Goal: Task Accomplishment & Management: Use online tool/utility

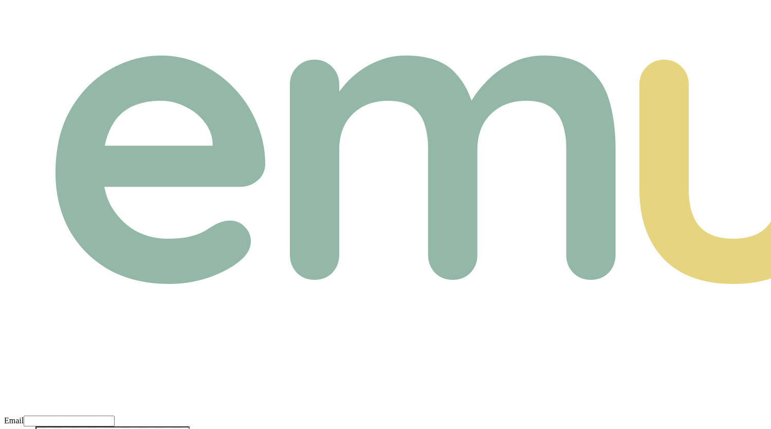
click at [115, 415] on input "Email" at bounding box center [69, 420] width 91 height 11
paste input "m+broker@emumoney.com.au"
type input "m+broker@emumoney.com.au"
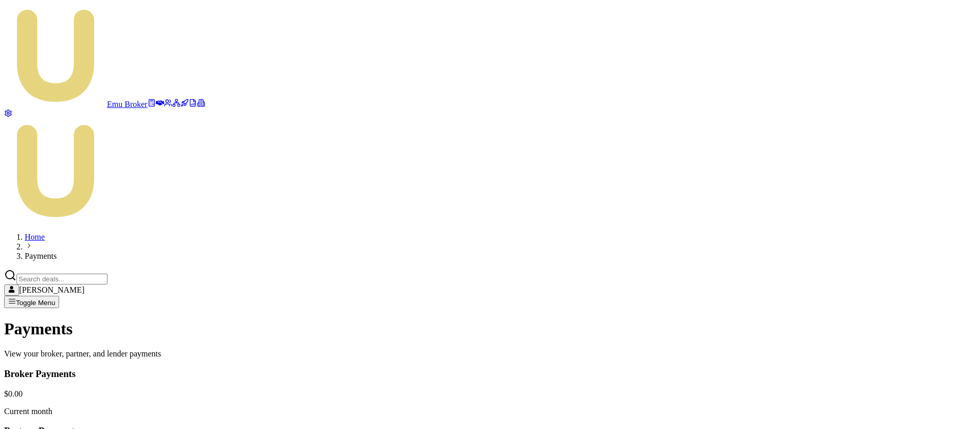
click at [771, 293] on html "Emu Broker Home Payments Matt Burn Toggle Menu Payments View your broker, partn…" at bounding box center [487, 352] width 974 height 704
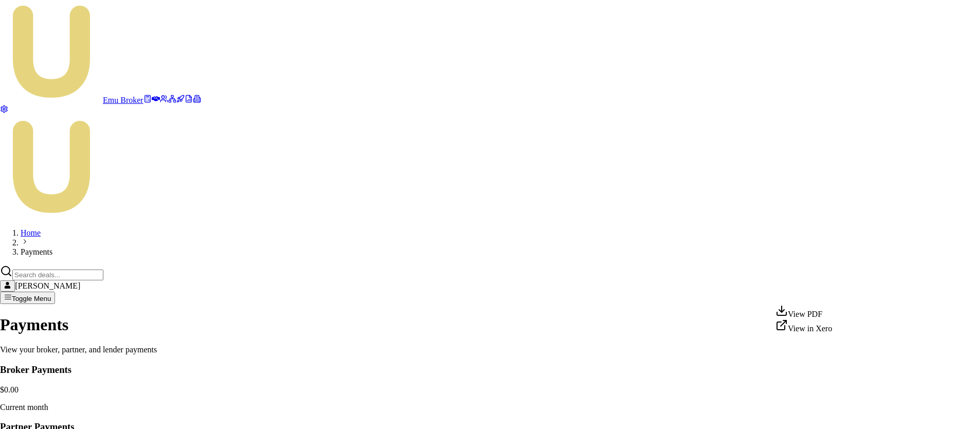
click at [716, 357] on html "Emu Broker Home Payments Matt Burn Toggle Menu Payments View your broker, partn…" at bounding box center [487, 350] width 974 height 700
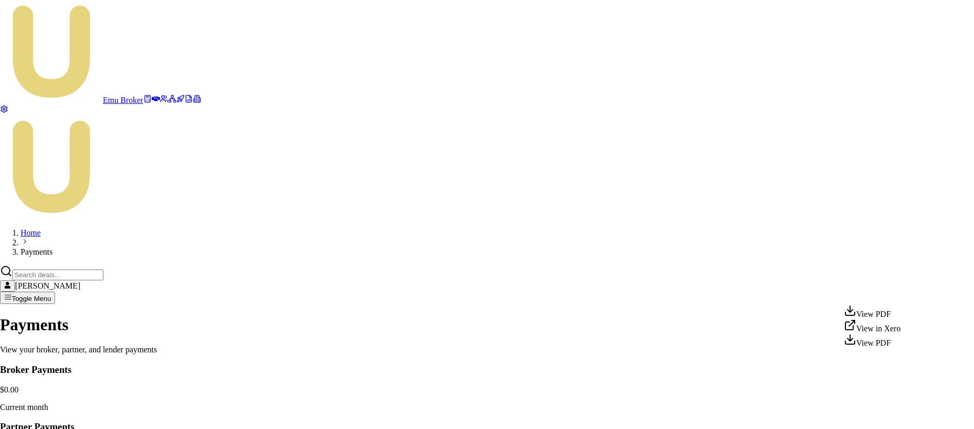
click at [771, 294] on html "Emu Broker Home Payments Matt Burn Toggle Menu Payments View your broker, partn…" at bounding box center [487, 350] width 974 height 700
click at [262, 198] on html "Emu Broker Home Payments Matt Burn Toggle Menu Payments View your broker, partn…" at bounding box center [487, 350] width 974 height 700
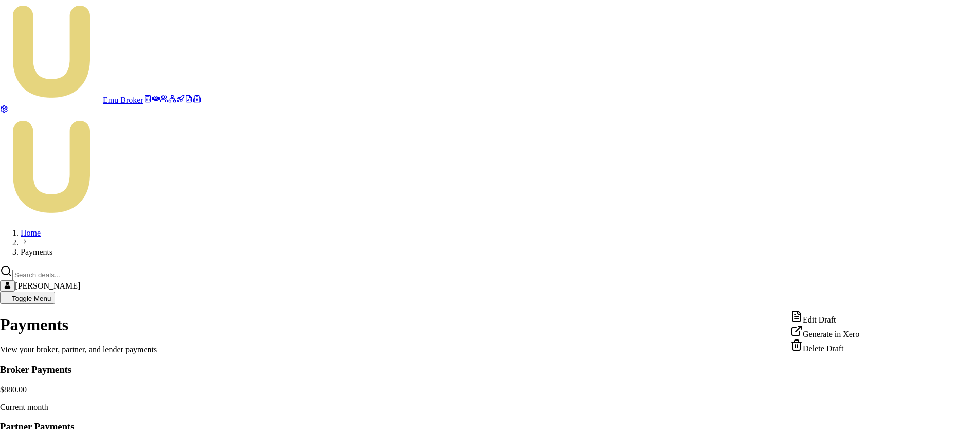
click at [864, 298] on html "Emu Broker Home Payments [PERSON_NAME] Toggle Menu Payments View your broker, p…" at bounding box center [487, 351] width 974 height 702
click at [718, 390] on html "Emu Broker Home Payments Matt Burn Toggle Menu Payments View your broker, partn…" at bounding box center [487, 351] width 974 height 702
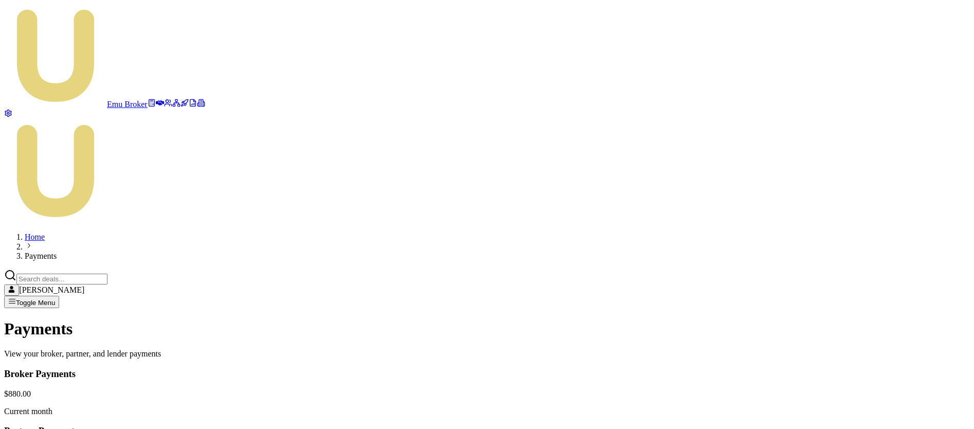
click at [865, 300] on html "Emu Broker Home Payments Matt Burn Toggle Menu Payments View your broker, partn…" at bounding box center [487, 352] width 974 height 704
click at [865, 298] on html "Emu Broker Home Payments [PERSON_NAME] Toggle Menu Payments View your broker, p…" at bounding box center [487, 352] width 974 height 704
click at [902, 294] on html "Emu Broker Home Payments [PERSON_NAME] Toggle Menu Payments View your broker, p…" at bounding box center [487, 352] width 974 height 704
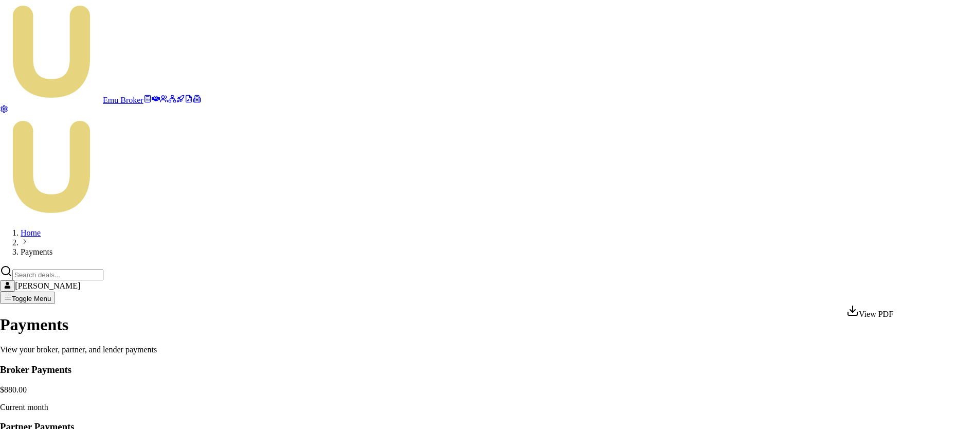
click at [904, 293] on html "Emu Broker Home Payments [PERSON_NAME] Toggle Menu Payments View your broker, p…" at bounding box center [487, 350] width 974 height 700
click at [805, 335] on html "Emu Broker Home Payments [PERSON_NAME] Toggle Menu Payments View your broker, p…" at bounding box center [487, 350] width 974 height 700
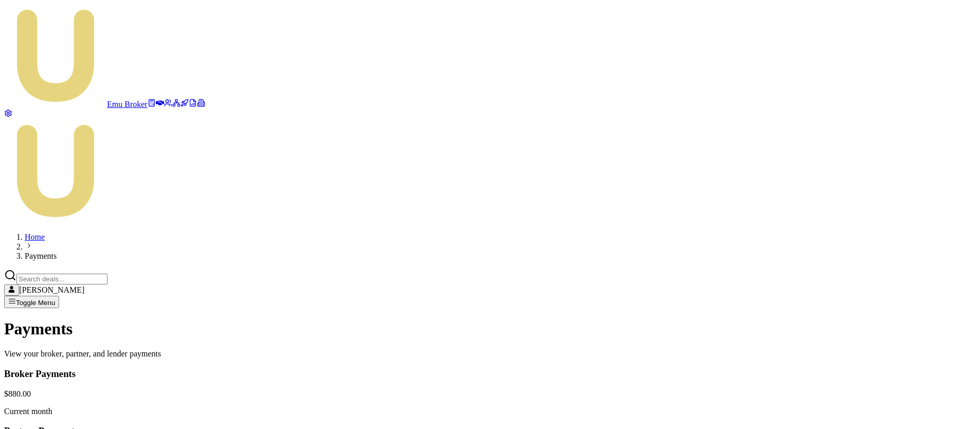
click at [905, 295] on html "Emu Broker Home Payments [PERSON_NAME] Toggle Menu Payments View your broker, p…" at bounding box center [487, 352] width 974 height 704
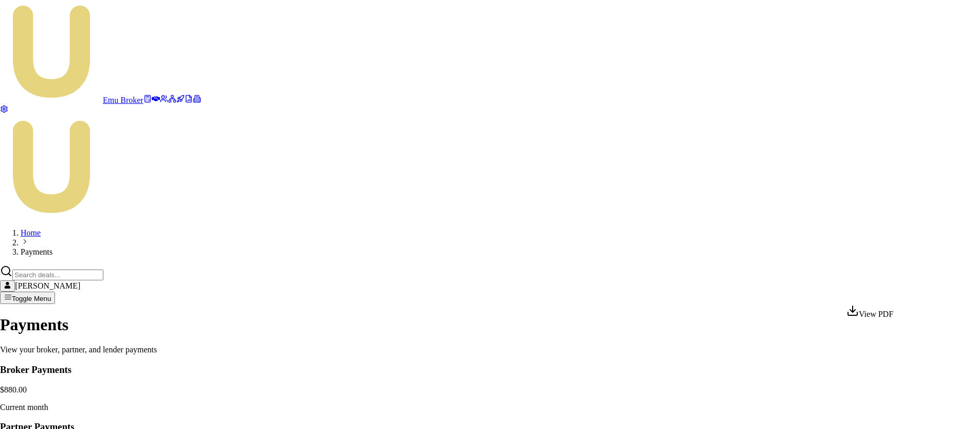
click at [887, 314] on div "View PDF" at bounding box center [869, 311] width 47 height 14
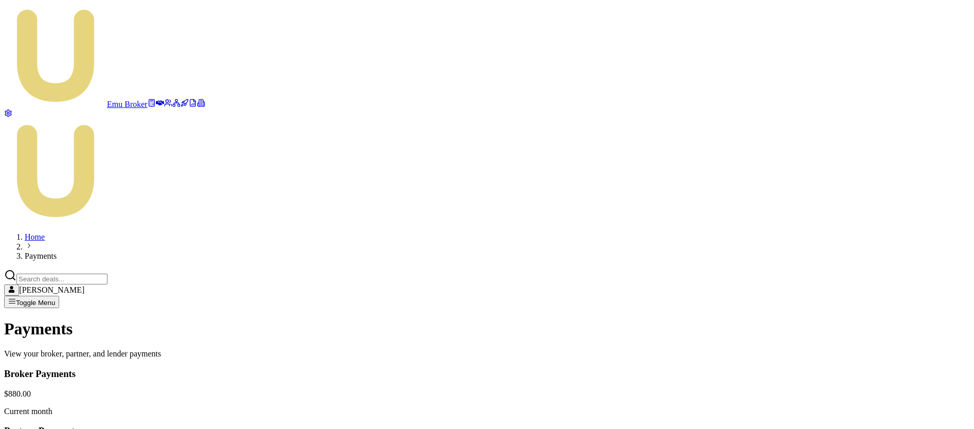
click at [831, 294] on html "Emu Broker Home Payments [PERSON_NAME] Toggle Menu Payments View your broker, p…" at bounding box center [487, 352] width 974 height 704
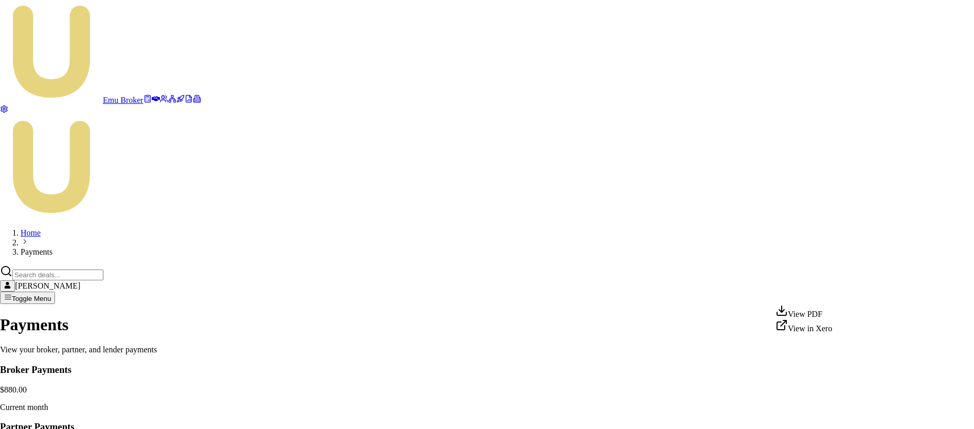
click at [704, 357] on html "Emu Broker Home Payments [PERSON_NAME] Toggle Menu Payments View your broker, p…" at bounding box center [487, 350] width 974 height 700
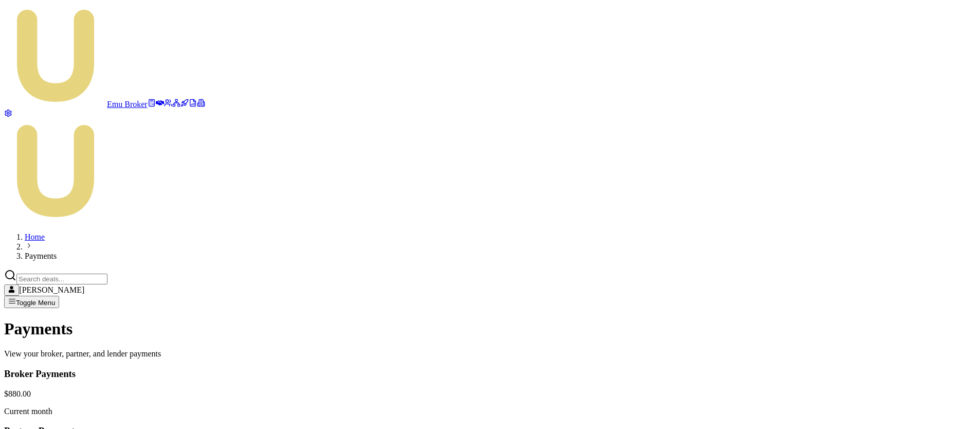
click at [831, 290] on html "Emu Broker Home Payments [PERSON_NAME] Toggle Menu Payments View your broker, p…" at bounding box center [487, 352] width 974 height 704
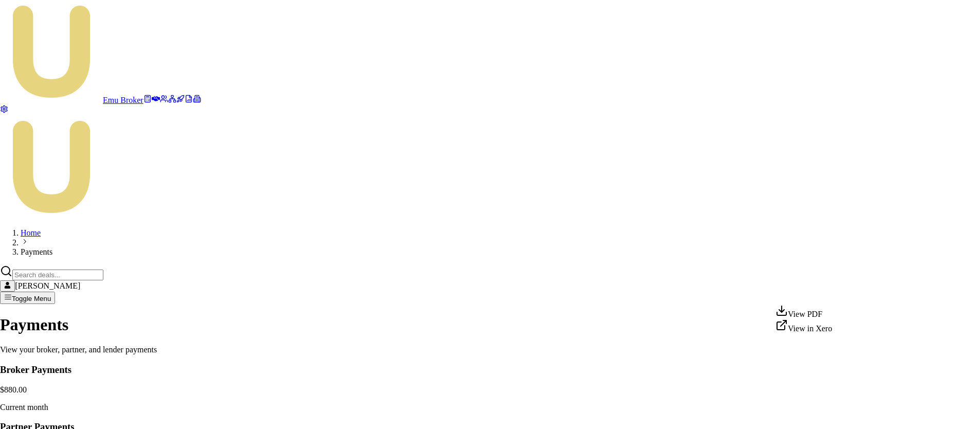
click at [722, 370] on html "Emu Broker Home Payments [PERSON_NAME] Toggle Menu Payments View your broker, p…" at bounding box center [487, 350] width 974 height 700
click at [841, 299] on html "Emu Broker Home Payments [PERSON_NAME] Toggle Menu Payments View your broker, p…" at bounding box center [487, 350] width 974 height 700
click at [878, 315] on html "Emu Broker Home Payments [PERSON_NAME] Toggle Menu Payments View your broker, p…" at bounding box center [487, 350] width 974 height 700
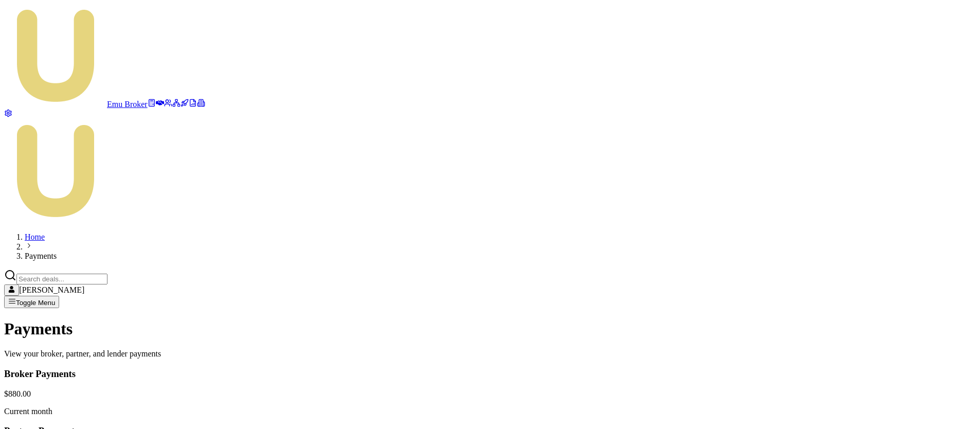
click at [830, 297] on html "Emu Broker Home Payments [PERSON_NAME] Toggle Menu Payments View your broker, p…" at bounding box center [487, 352] width 974 height 704
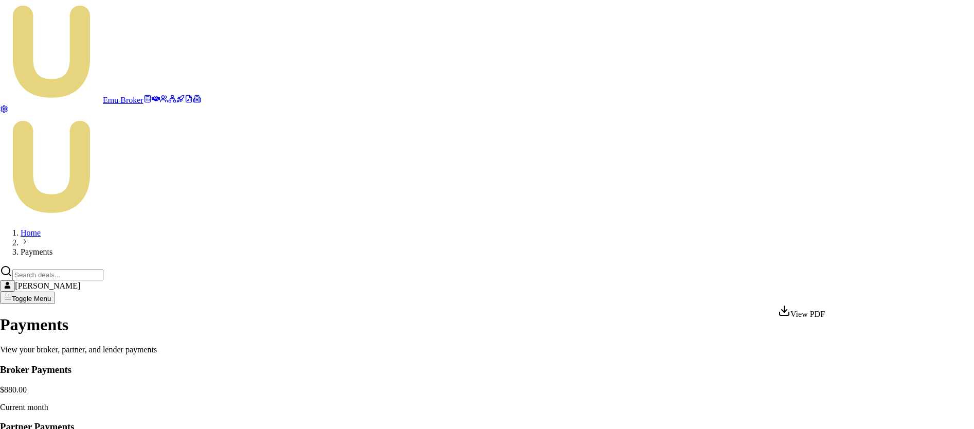
click at [811, 319] on div "View PDF" at bounding box center [801, 311] width 47 height 14
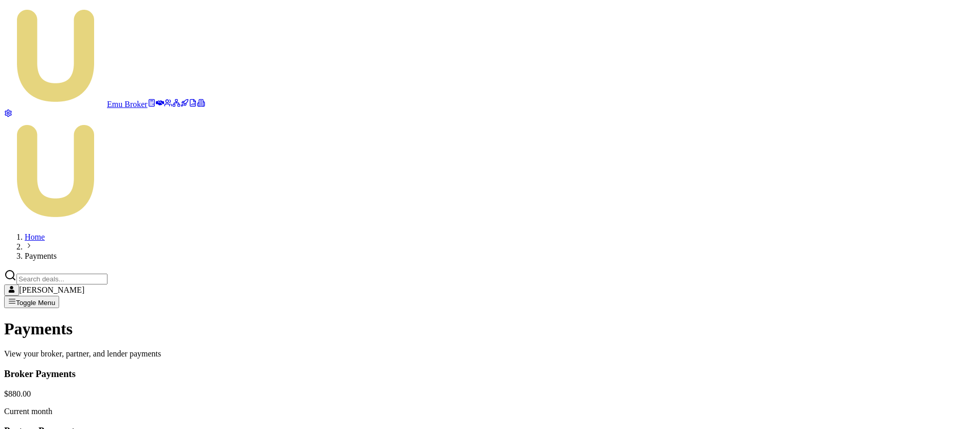
click at [905, 293] on html "Emu Broker Home Payments [PERSON_NAME] Toggle Menu Payments View your broker, p…" at bounding box center [487, 352] width 974 height 704
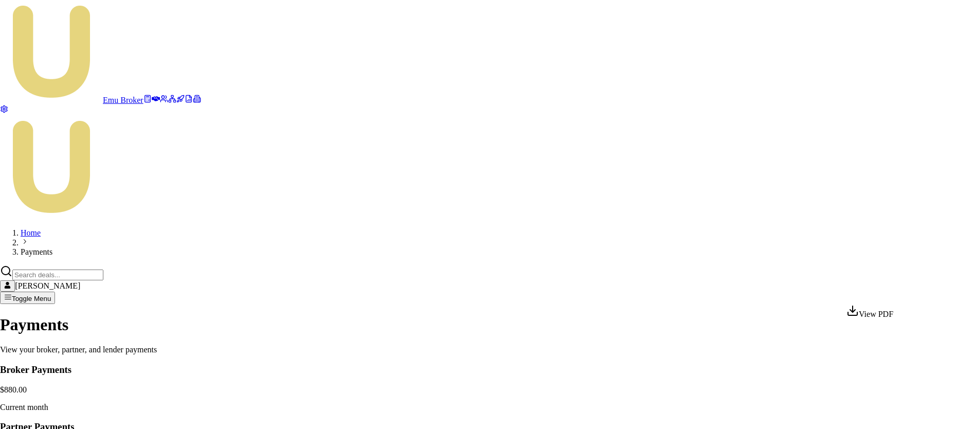
click at [891, 312] on div "View PDF" at bounding box center [869, 311] width 47 height 14
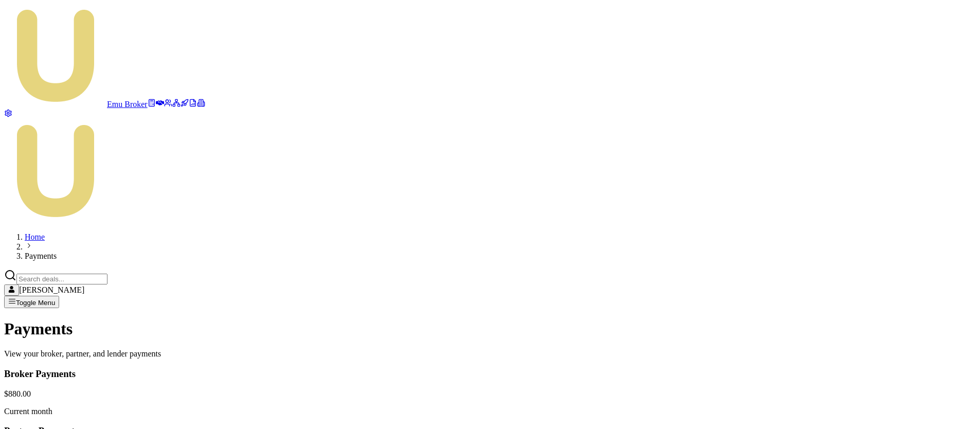
click at [862, 298] on html "Emu Broker Home Payments [PERSON_NAME] Toggle Menu Payments View your broker, p…" at bounding box center [487, 352] width 974 height 704
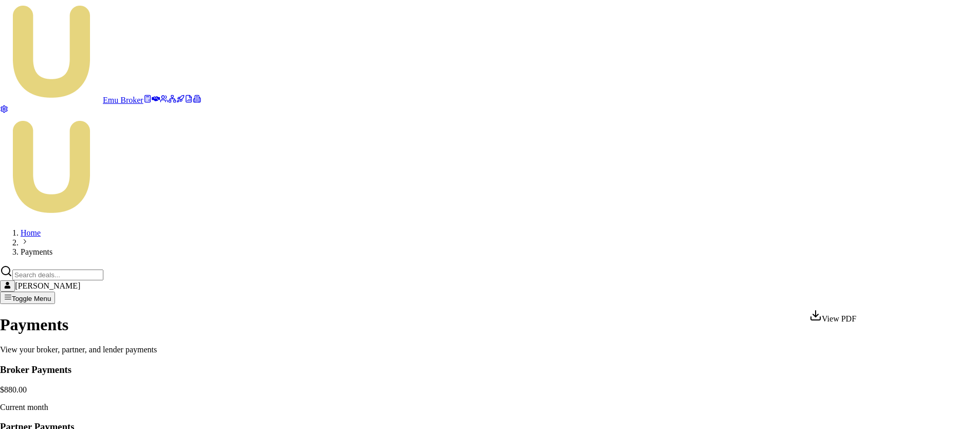
click at [843, 316] on div "View PDF" at bounding box center [832, 316] width 47 height 14
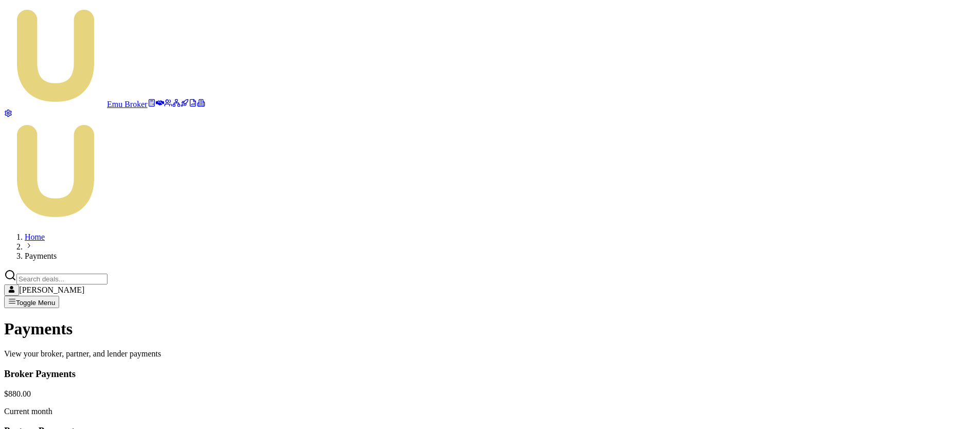
click at [866, 299] on html "Emu Broker Home Payments [PERSON_NAME] Toggle Menu Payments View your broker, p…" at bounding box center [487, 352] width 974 height 704
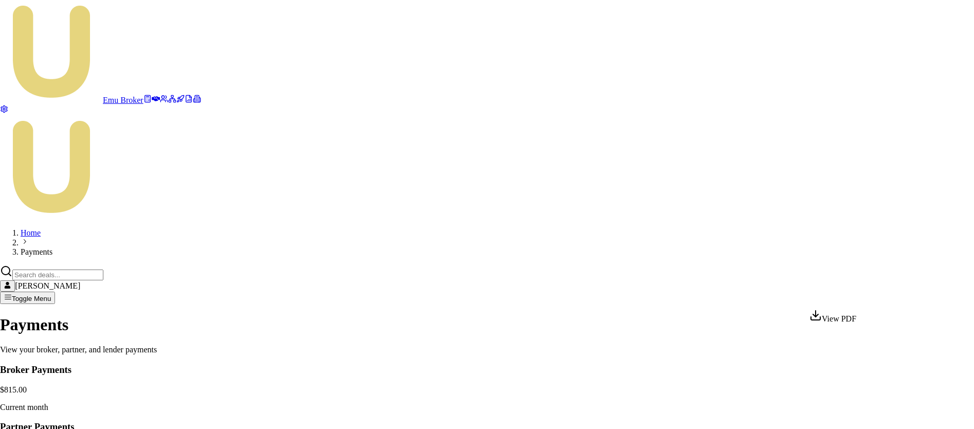
click at [506, 244] on html "Emu Broker Home Payments [PERSON_NAME] Toggle Menu Payments View your broker, p…" at bounding box center [487, 350] width 974 height 700
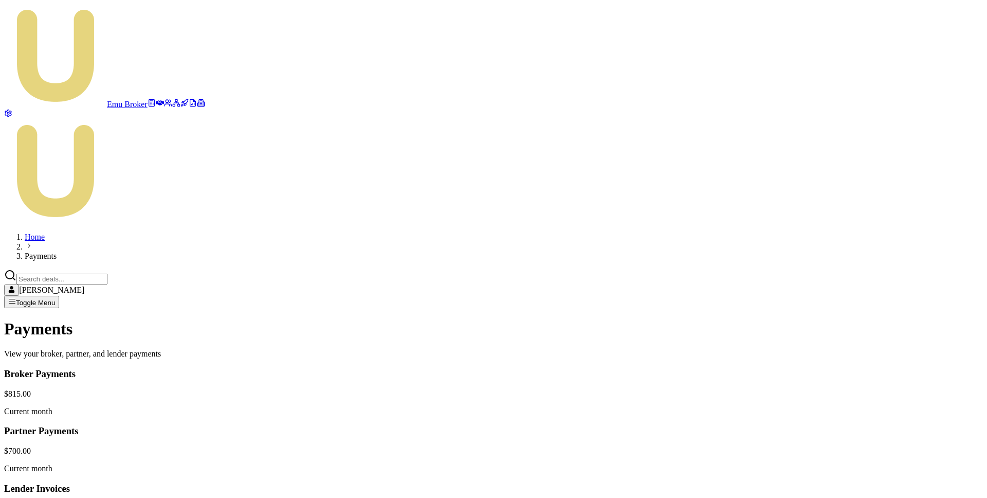
click at [846, 296] on html "Emu Broker Home Payments [PERSON_NAME] Toggle Menu Payments View your broker, p…" at bounding box center [493, 352] width 987 height 704
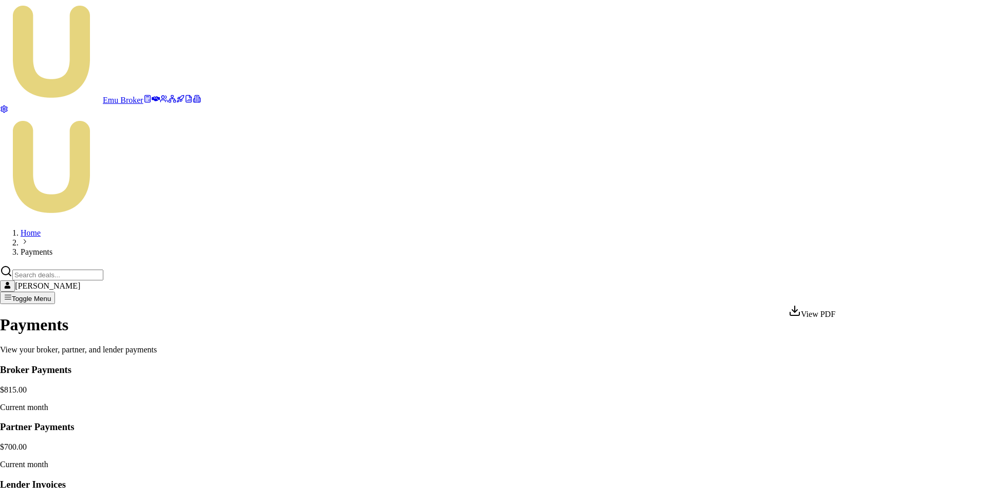
click at [735, 353] on html "Emu Broker Home Payments [PERSON_NAME] Toggle Menu Payments View your broker, p…" at bounding box center [493, 350] width 987 height 700
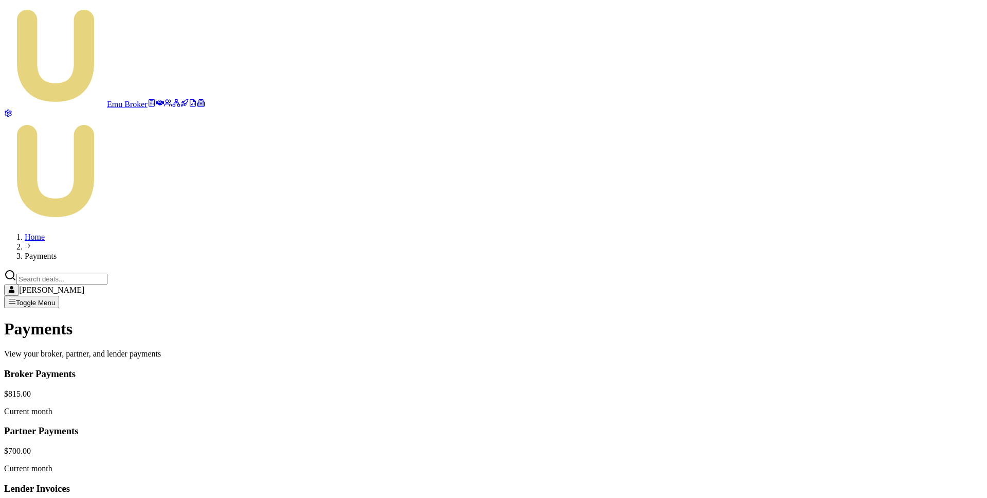
click at [847, 296] on html "Emu Broker Home Payments [PERSON_NAME] Toggle Menu Payments View your broker, p…" at bounding box center [493, 352] width 987 height 704
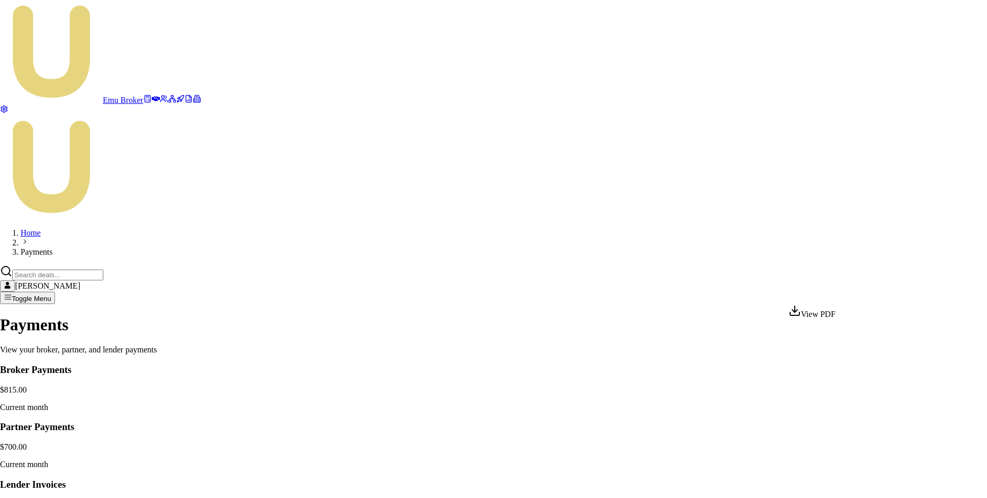
click at [829, 314] on div "View PDF" at bounding box center [812, 311] width 47 height 14
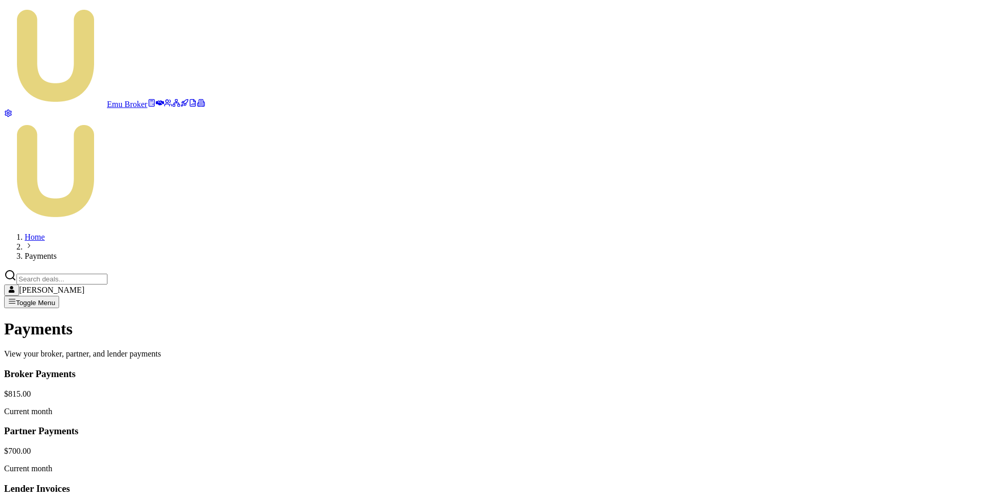
click at [920, 291] on html "Emu Broker Home Payments [PERSON_NAME] Toggle Menu Payments View your broker, p…" at bounding box center [493, 352] width 987 height 704
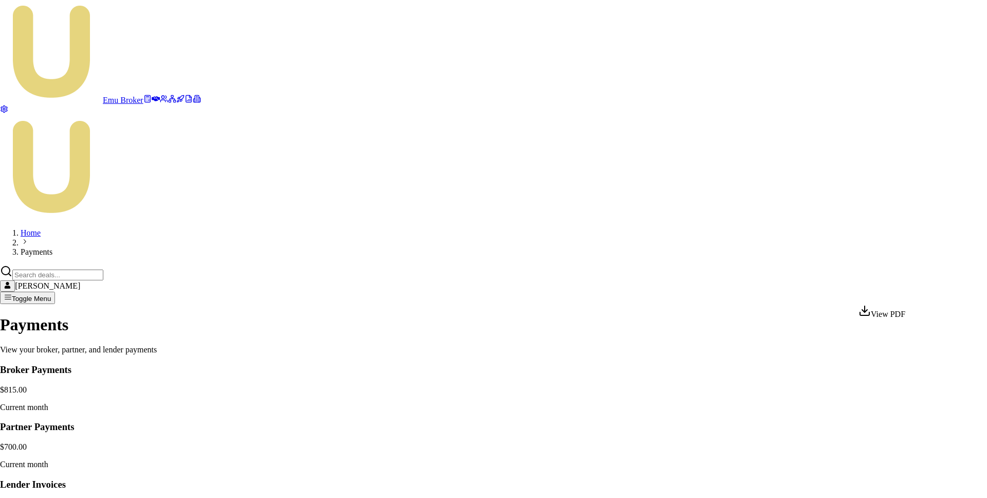
click at [896, 314] on div "View PDF" at bounding box center [882, 311] width 47 height 14
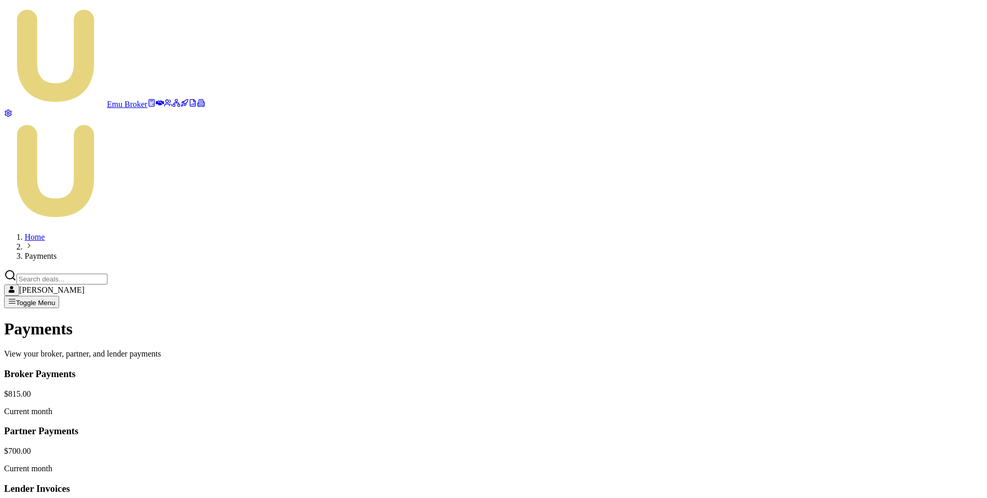
click at [879, 299] on html "Emu Broker Home Payments [PERSON_NAME] Toggle Menu Payments View your broker, p…" at bounding box center [493, 352] width 987 height 704
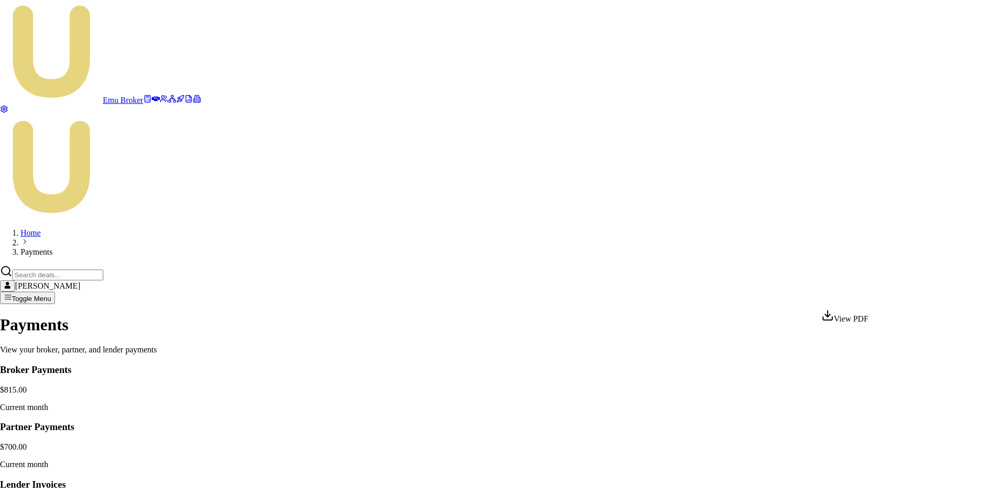
click html "Emu Broker Home Payments [PERSON_NAME] Toggle Menu Payments View your broker, p…"
